Goal: Entertainment & Leisure: Consume media (video, audio)

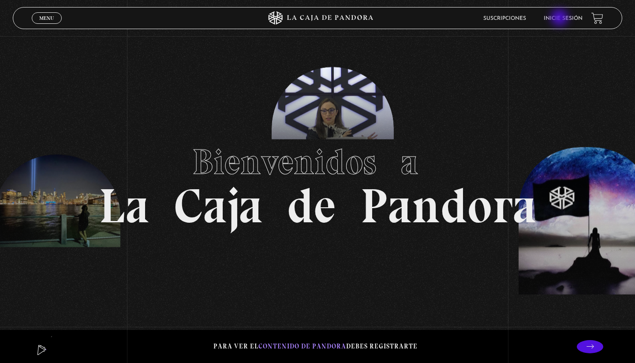
click at [562, 19] on link "Inicie sesión" at bounding box center [563, 18] width 39 height 5
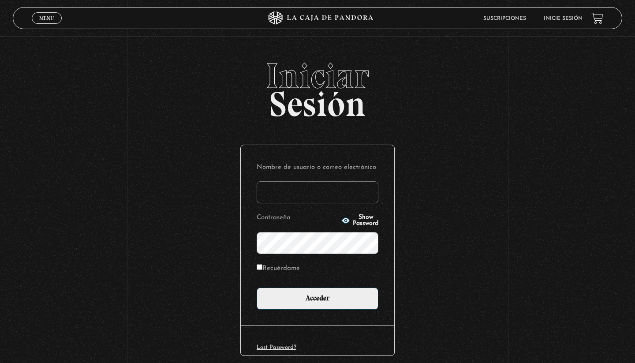
type input "kimberly.alpizar"
click at [318, 298] on input "Acceder" at bounding box center [318, 299] width 122 height 22
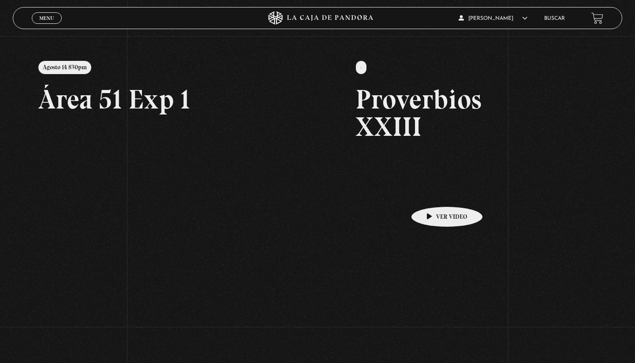
scroll to position [86, 0]
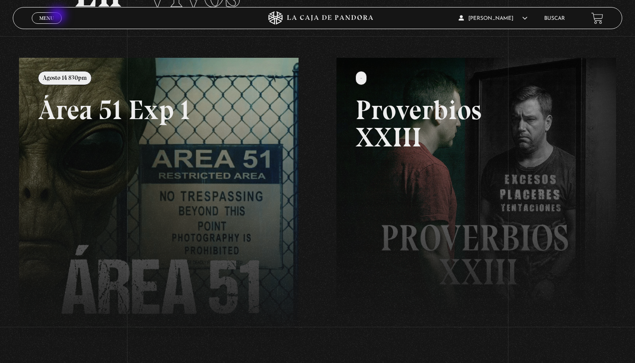
click at [56, 19] on link "Menu Cerrar" at bounding box center [47, 17] width 30 height 11
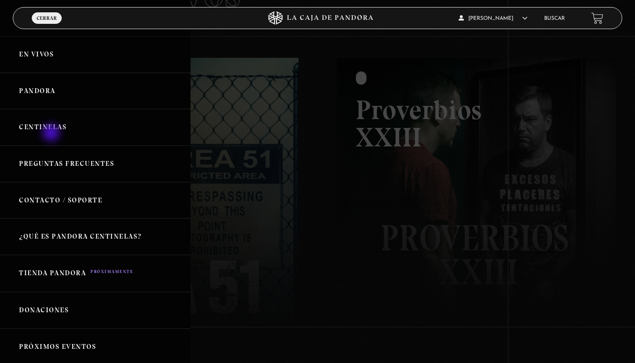
click at [50, 132] on link "Centinelas" at bounding box center [95, 127] width 191 height 37
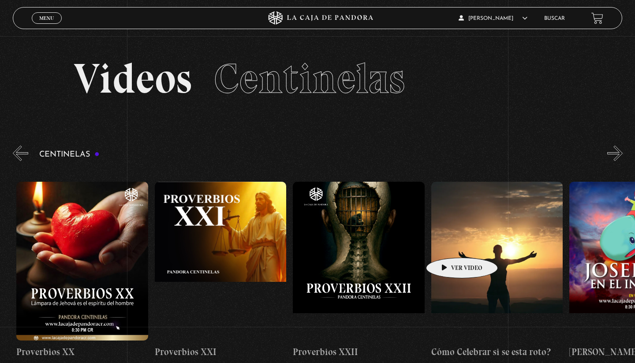
scroll to position [0, 3037]
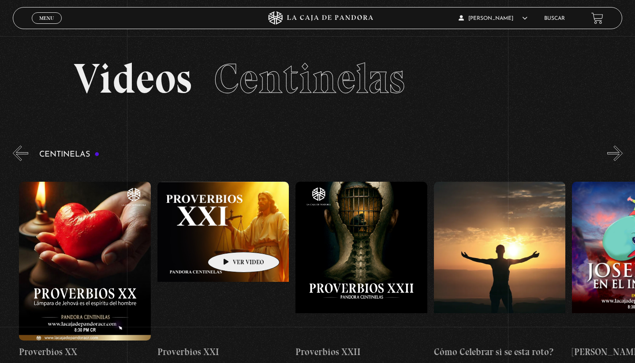
click at [230, 239] on figure at bounding box center [223, 261] width 132 height 159
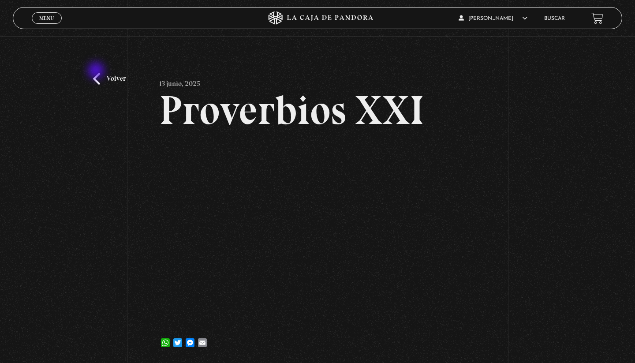
click at [95, 73] on link "Volver" at bounding box center [109, 79] width 33 height 12
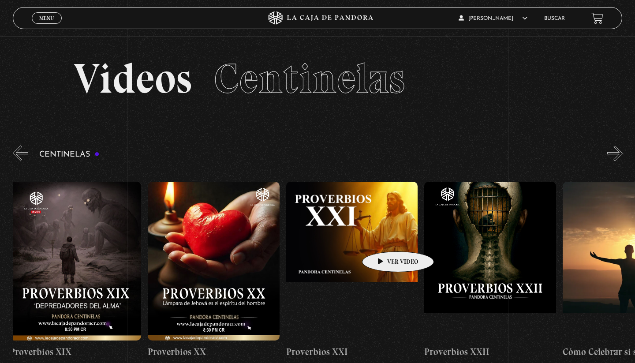
scroll to position [0, 2909]
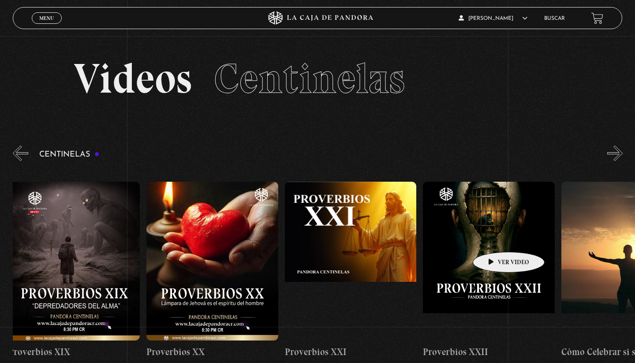
click at [495, 239] on figure at bounding box center [489, 261] width 132 height 159
